Goal: Feedback & Contribution: Submit feedback/report problem

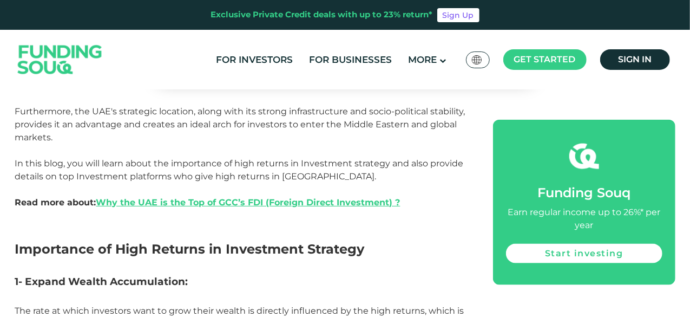
scroll to position [595, 0]
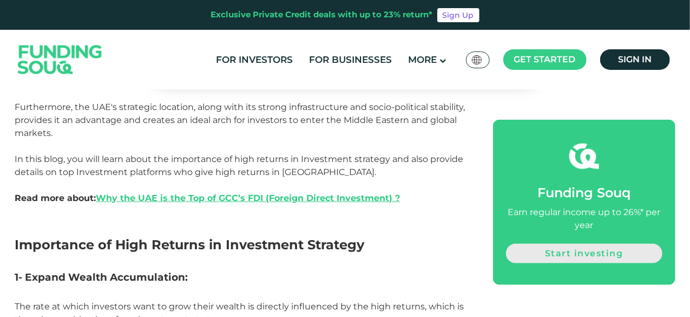
click at [601, 257] on link "Start investing" at bounding box center [584, 252] width 156 height 19
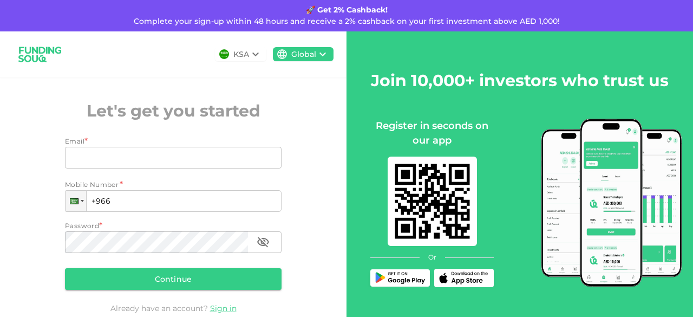
click at [252, 53] on icon at bounding box center [255, 55] width 6 height 4
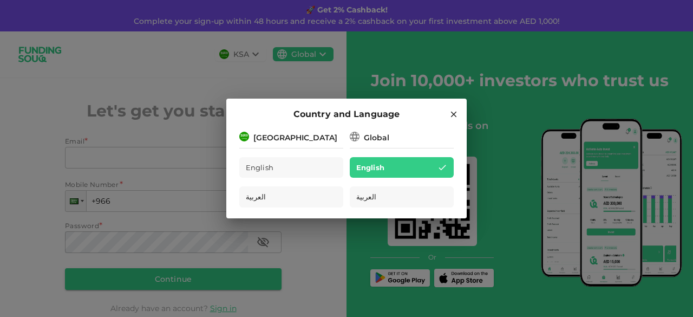
click at [188, 65] on div "Country and Language Saudi Arabia English العربية Global English العربية" at bounding box center [346, 158] width 693 height 317
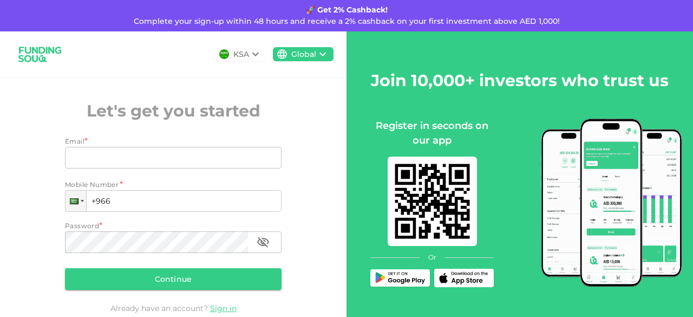
click at [310, 55] on div "Global" at bounding box center [303, 54] width 25 height 11
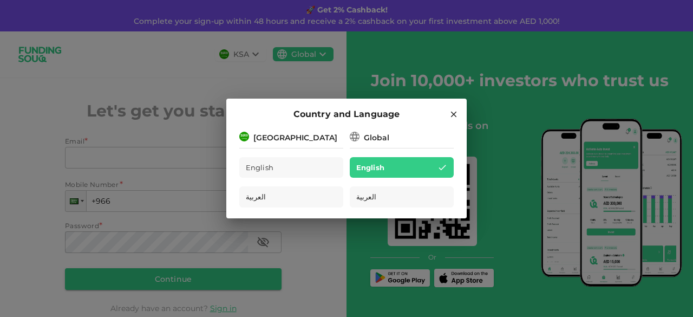
click at [182, 50] on div "Country and Language Saudi Arabia English العربية Global English العربية" at bounding box center [346, 158] width 693 height 317
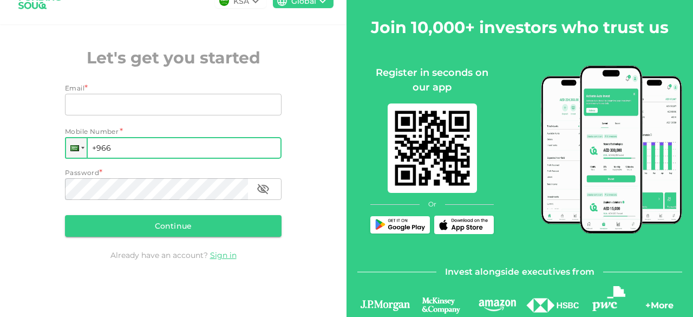
scroll to position [43, 0]
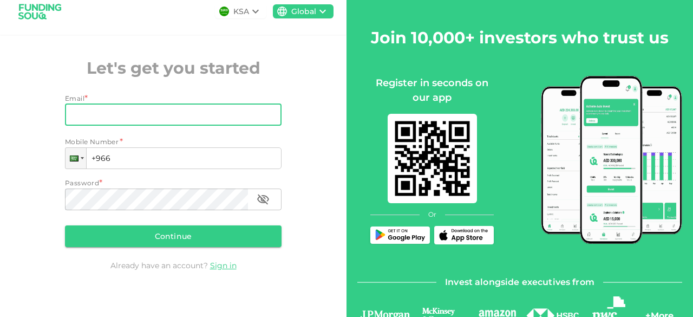
click at [146, 111] on input "Email" at bounding box center [167, 115] width 205 height 22
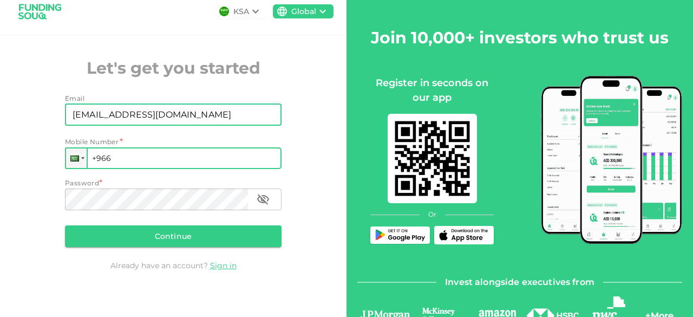
type input "ummarmatuvayil2@gmail.com"
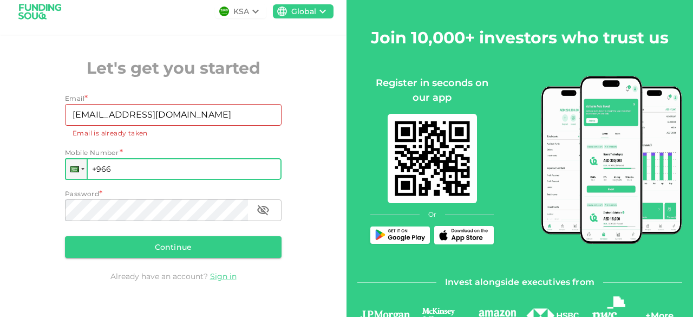
drag, startPoint x: 99, startPoint y: 156, endPoint x: 109, endPoint y: 153, distance: 10.1
click at [109, 153] on div "Mobile Number * Phone +966" at bounding box center [173, 163] width 217 height 32
drag, startPoint x: 104, startPoint y: 167, endPoint x: 120, endPoint y: 162, distance: 16.6
click at [120, 162] on input "+966 5" at bounding box center [173, 169] width 217 height 22
drag, startPoint x: 102, startPoint y: 168, endPoint x: 112, endPoint y: 164, distance: 10.2
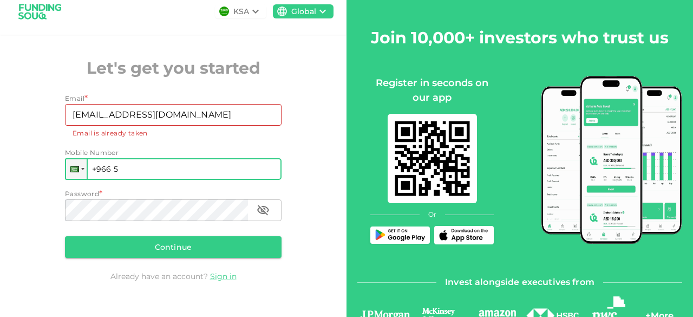
click at [112, 164] on input "+966 5" at bounding box center [173, 169] width 217 height 22
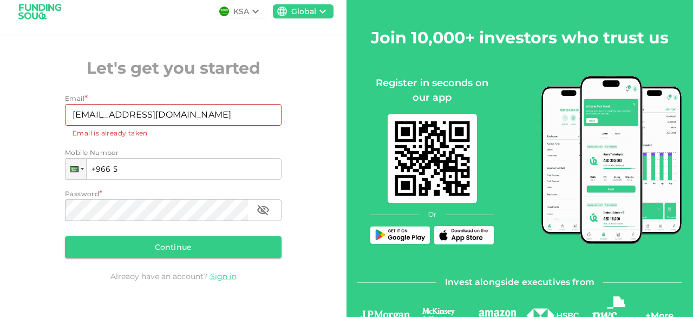
click at [222, 11] on img at bounding box center [224, 11] width 10 height 10
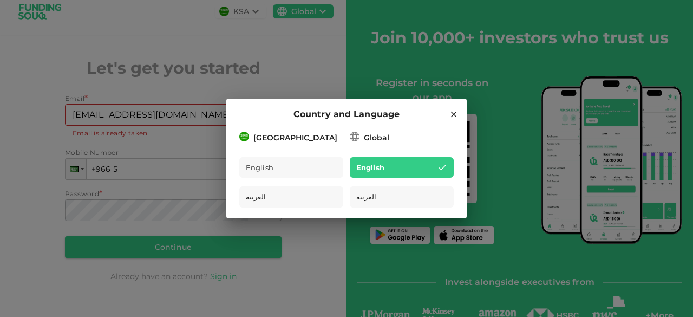
click at [112, 19] on div "Country and Language Saudi Arabia English العربية Global English العربية" at bounding box center [346, 158] width 693 height 317
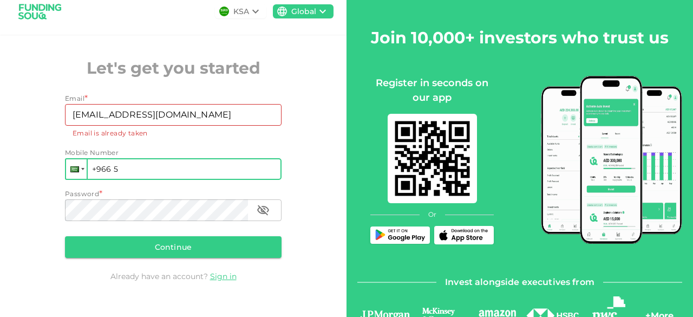
click at [77, 173] on div at bounding box center [76, 168] width 21 height 19
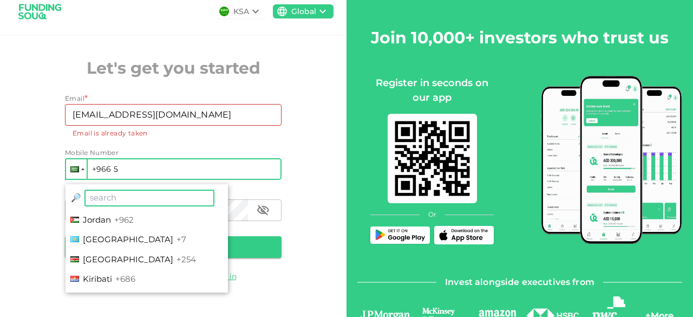
scroll to position [1949, 0]
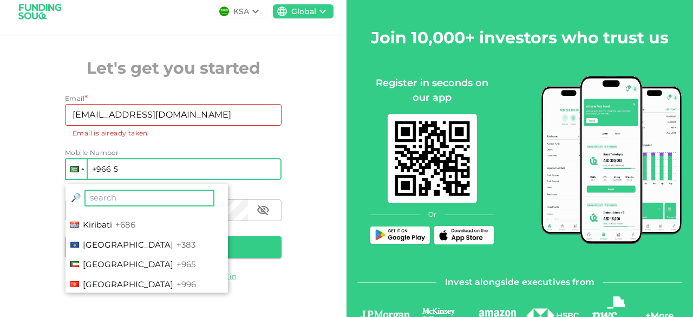
click at [90, 260] on span "Kuwait" at bounding box center [128, 264] width 90 height 10
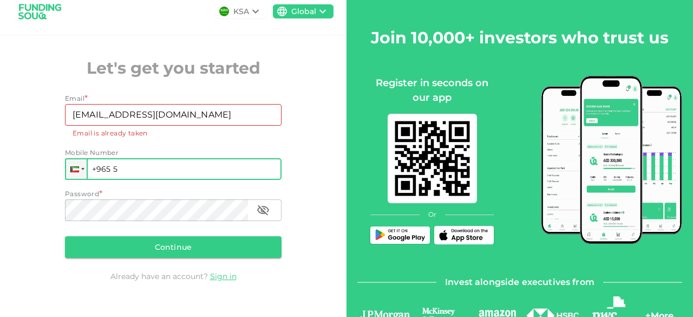
drag, startPoint x: 111, startPoint y: 167, endPoint x: 116, endPoint y: 163, distance: 6.5
click at [116, 163] on input "+965 5" at bounding box center [173, 169] width 217 height 22
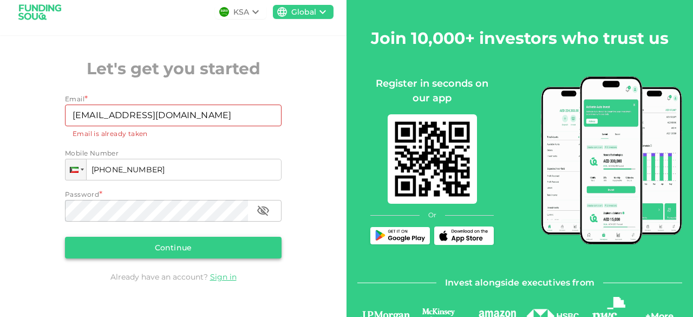
scroll to position [97, 0]
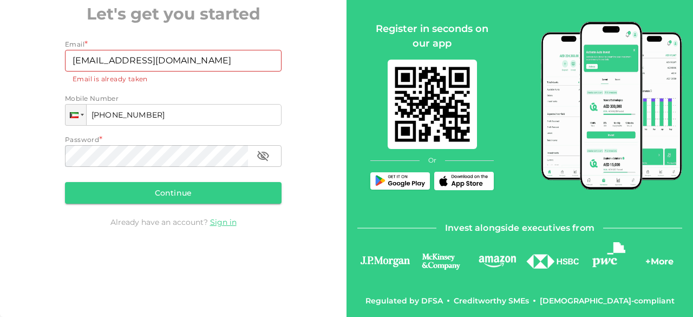
type input "+965 663 887 46"
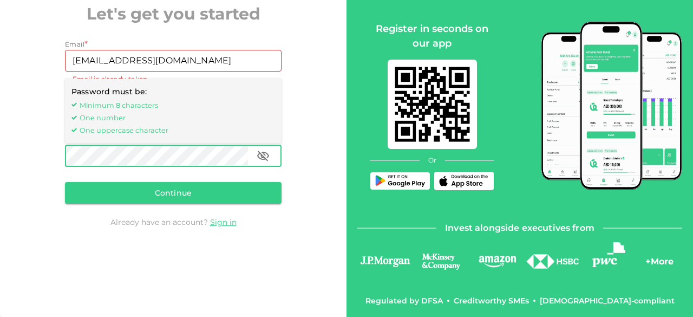
click at [261, 159] on icon "button" at bounding box center [263, 155] width 12 height 10
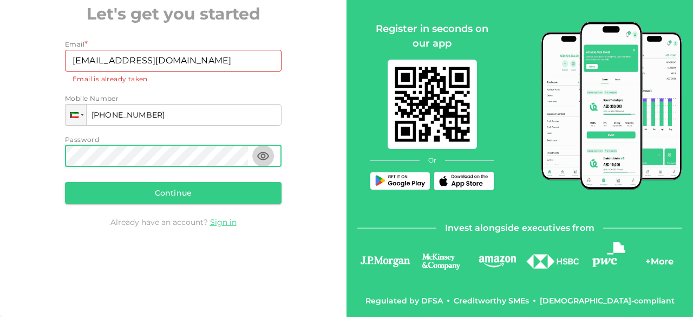
click at [261, 159] on icon "button" at bounding box center [263, 156] width 12 height 8
click at [183, 199] on button "Continue" at bounding box center [173, 193] width 217 height 22
click at [162, 194] on button "Continue" at bounding box center [173, 193] width 217 height 22
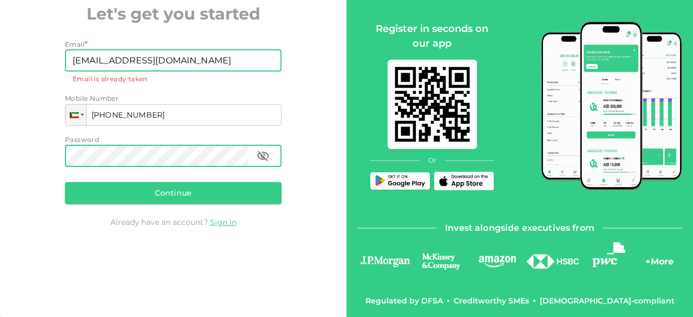
click at [212, 58] on input "[EMAIL_ADDRESS][DOMAIN_NAME]" at bounding box center [167, 61] width 205 height 22
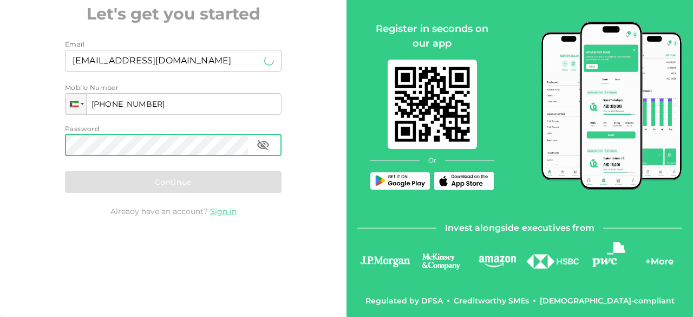
click at [195, 180] on div "Continue" at bounding box center [173, 182] width 217 height 22
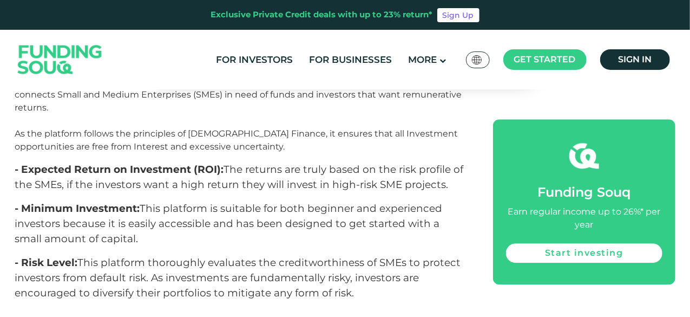
scroll to position [1314, 0]
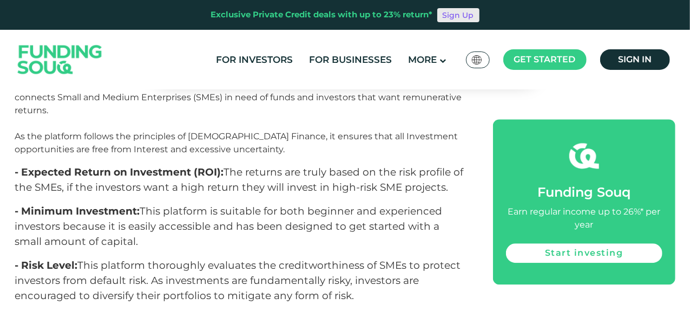
click at [449, 18] on link "Sign Up" at bounding box center [458, 15] width 42 height 14
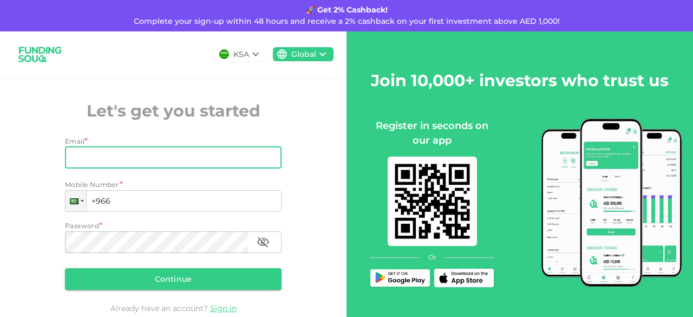
click at [163, 158] on input "Email" at bounding box center [167, 158] width 205 height 22
type input "umm"
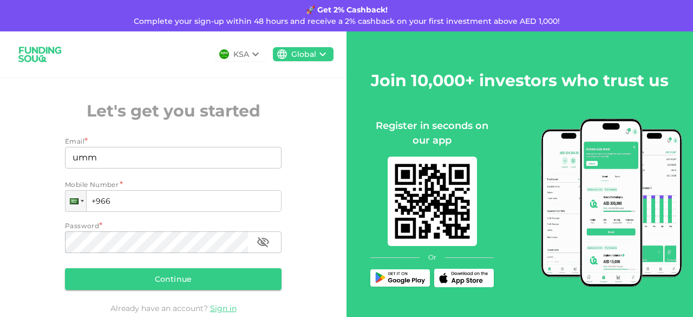
click at [291, 97] on div "KSA Global Let's get you started Email * Email umm Email Mobile Number * Phone …" at bounding box center [173, 188] width 346 height 314
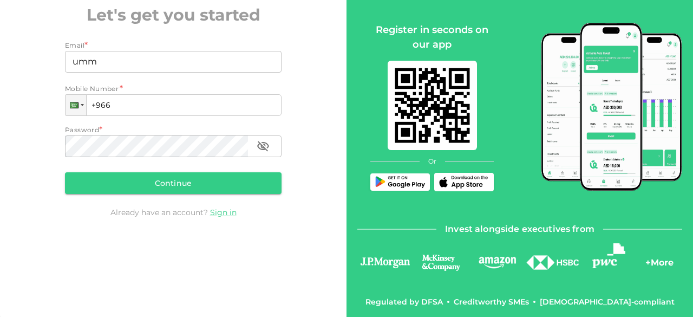
scroll to position [97, 0]
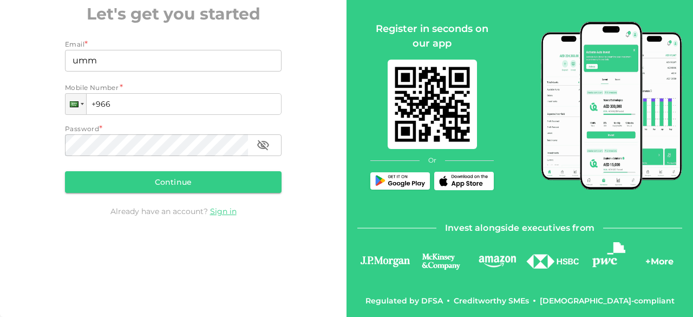
click at [648, 263] on div "+ More" at bounding box center [659, 264] width 28 height 18
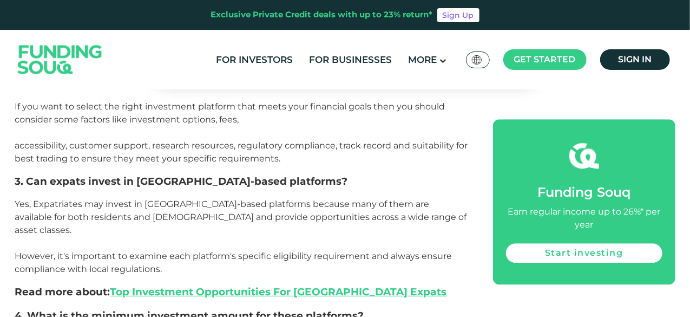
scroll to position [3588, 0]
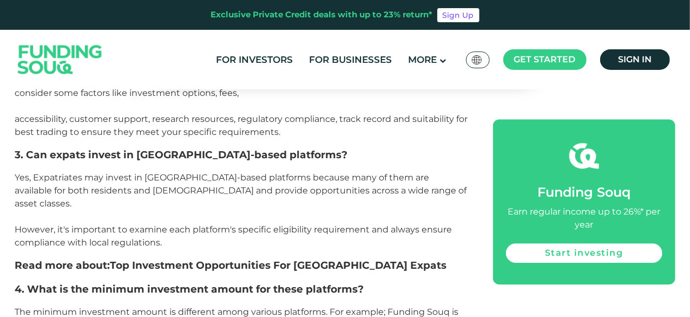
click at [123, 259] on link "Top Investment Opportunities For UAE Expats" at bounding box center [278, 265] width 337 height 12
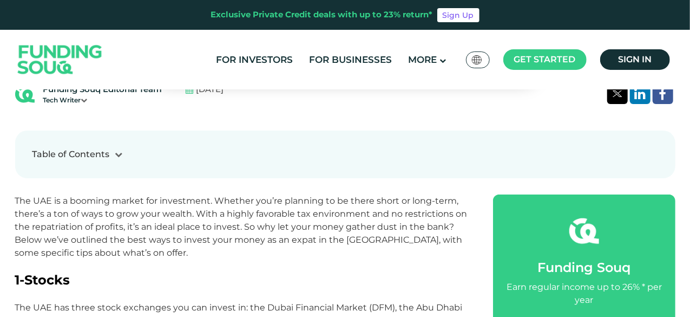
scroll to position [108, 0]
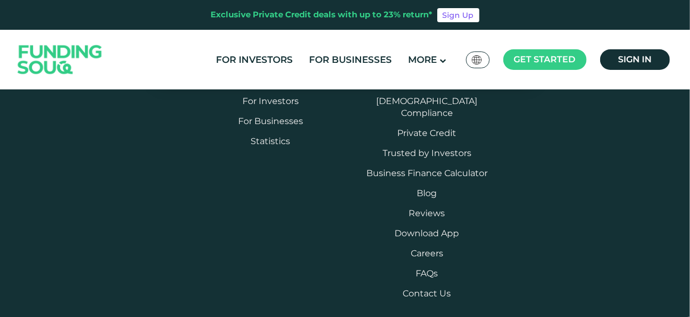
scroll to position [5590, 0]
click at [419, 286] on link "Contact Us" at bounding box center [427, 291] width 48 height 10
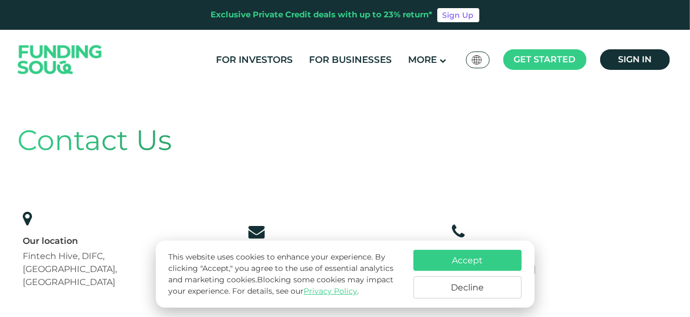
click at [360, 168] on div "Contact Us Our location Fintech Hive, DIFC, [GEOGRAPHIC_DATA], [GEOGRAPHIC_DATA…" at bounding box center [345, 206] width 655 height 218
click at [474, 260] on button "Accept" at bounding box center [468, 260] width 108 height 21
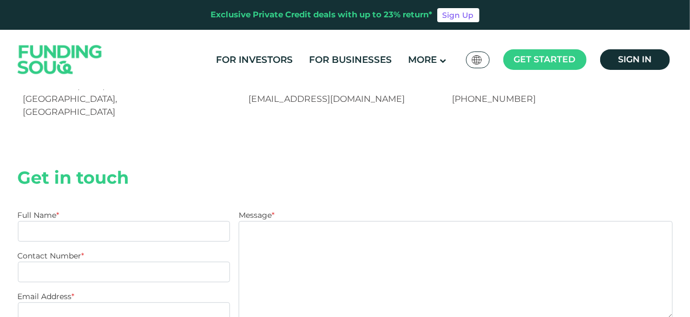
scroll to position [162, 0]
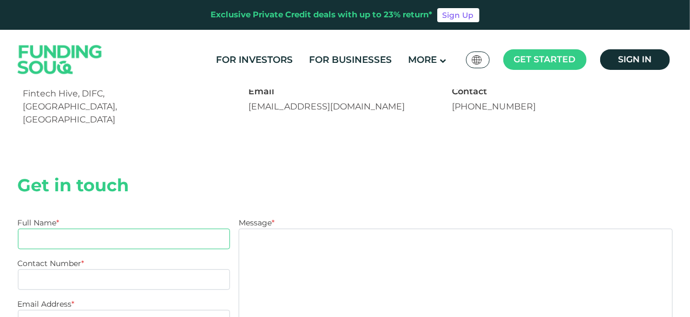
click at [63, 228] on input "Full Name *" at bounding box center [124, 238] width 213 height 21
drag, startPoint x: 60, startPoint y: 214, endPoint x: 24, endPoint y: 217, distance: 36.4
click at [24, 228] on input "ummar" at bounding box center [124, 238] width 213 height 21
type input "[PERSON_NAME]"
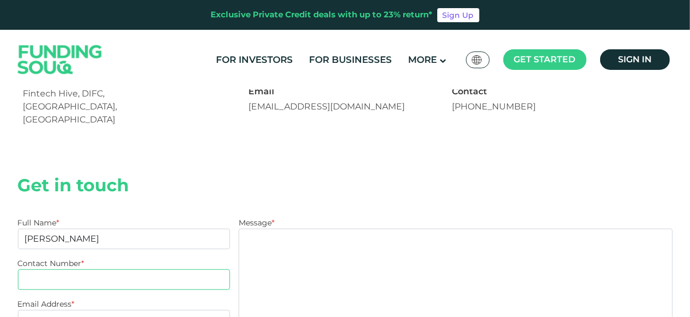
click at [36, 269] on input "Contact Number *" at bounding box center [124, 279] width 213 height 21
type input "00965-66388746"
click at [41, 310] on input "Email Address *" at bounding box center [124, 320] width 213 height 21
drag, startPoint x: 136, startPoint y: 295, endPoint x: 158, endPoint y: 293, distance: 22.3
click at [158, 310] on input "ummarmatuvayil22GMAIL,C" at bounding box center [124, 320] width 213 height 21
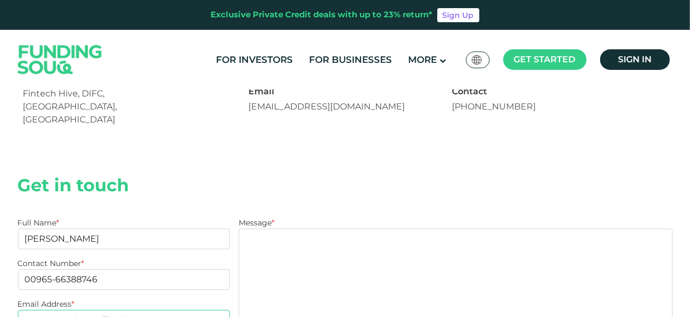
drag, startPoint x: 152, startPoint y: 291, endPoint x: 74, endPoint y: 292, distance: 78.0
click at [74, 310] on input "ummarma,Ctuvayil22GMAIL" at bounding box center [124, 320] width 213 height 21
drag, startPoint x: 71, startPoint y: 296, endPoint x: 95, endPoint y: 294, distance: 23.8
click at [95, 310] on input "ummarma," at bounding box center [124, 320] width 213 height 21
drag, startPoint x: 69, startPoint y: 293, endPoint x: 123, endPoint y: 294, distance: 54.7
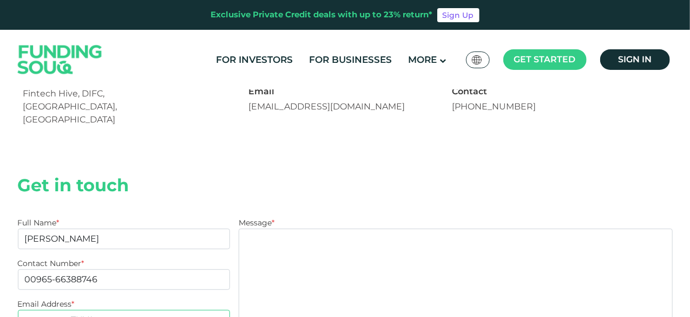
click at [123, 310] on input "ummarmaTUVA" at bounding box center [124, 320] width 213 height 21
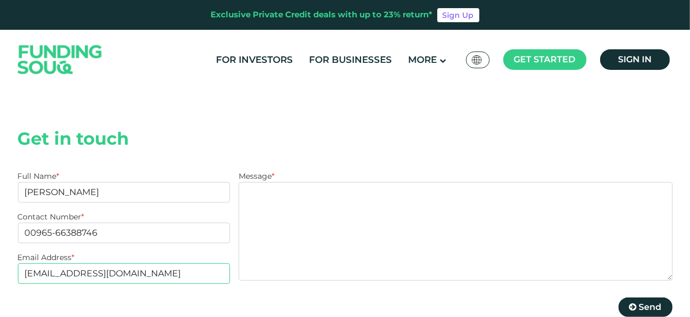
scroll to position [217, 0]
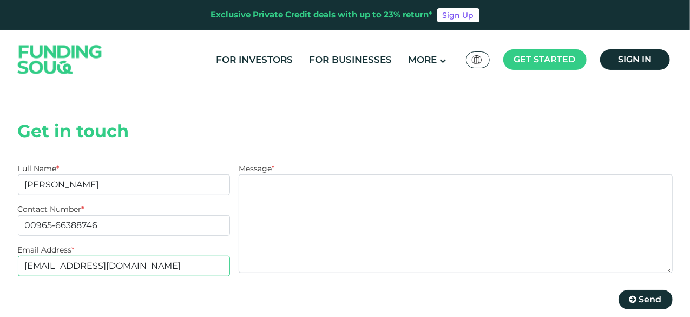
type input "[EMAIL_ADDRESS][DOMAIN_NAME]"
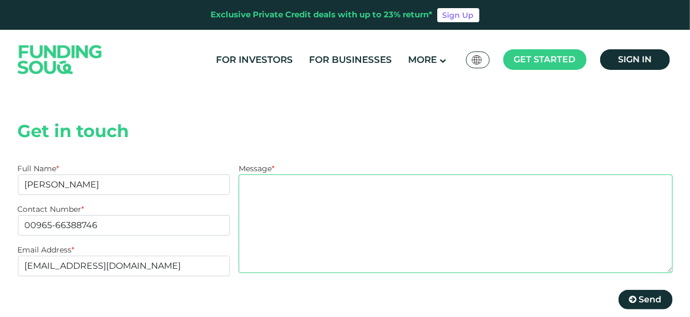
click at [274, 177] on textarea "Message *" at bounding box center [456, 223] width 434 height 99
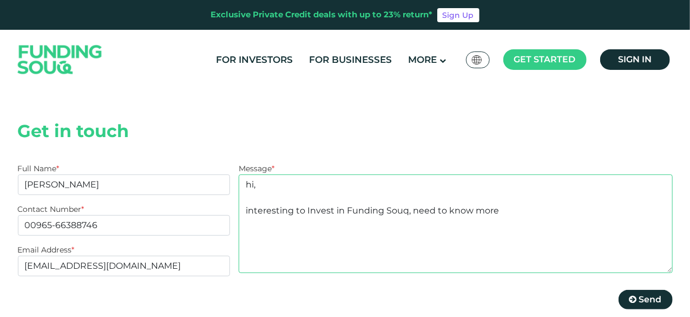
type textarea "hi, interesting to Invest in Funding Souq, need to know more"
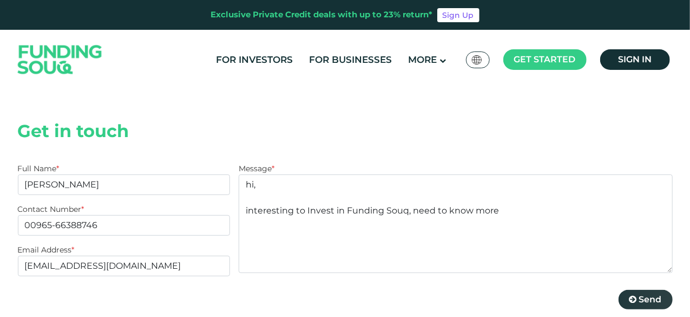
click at [645, 290] on button "Send" at bounding box center [646, 299] width 54 height 19
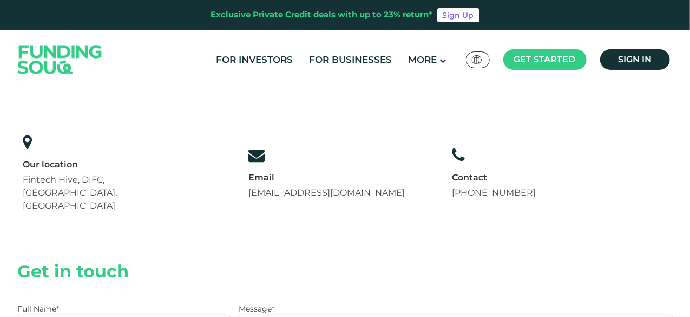
scroll to position [54, 0]
